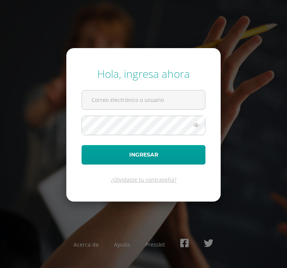
type input "COS01052@osoriosandoval.edu.gt"
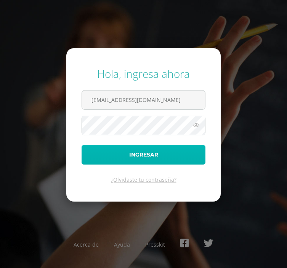
click at [148, 158] on button "Ingresar" at bounding box center [144, 154] width 124 height 19
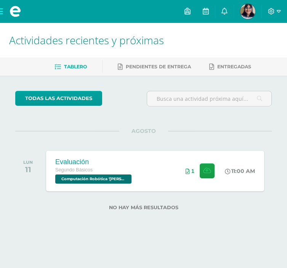
click at [243, 19] on span "[PERSON_NAME] Mi Perfil" at bounding box center [248, 11] width 18 height 15
